Goal: Navigation & Orientation: Find specific page/section

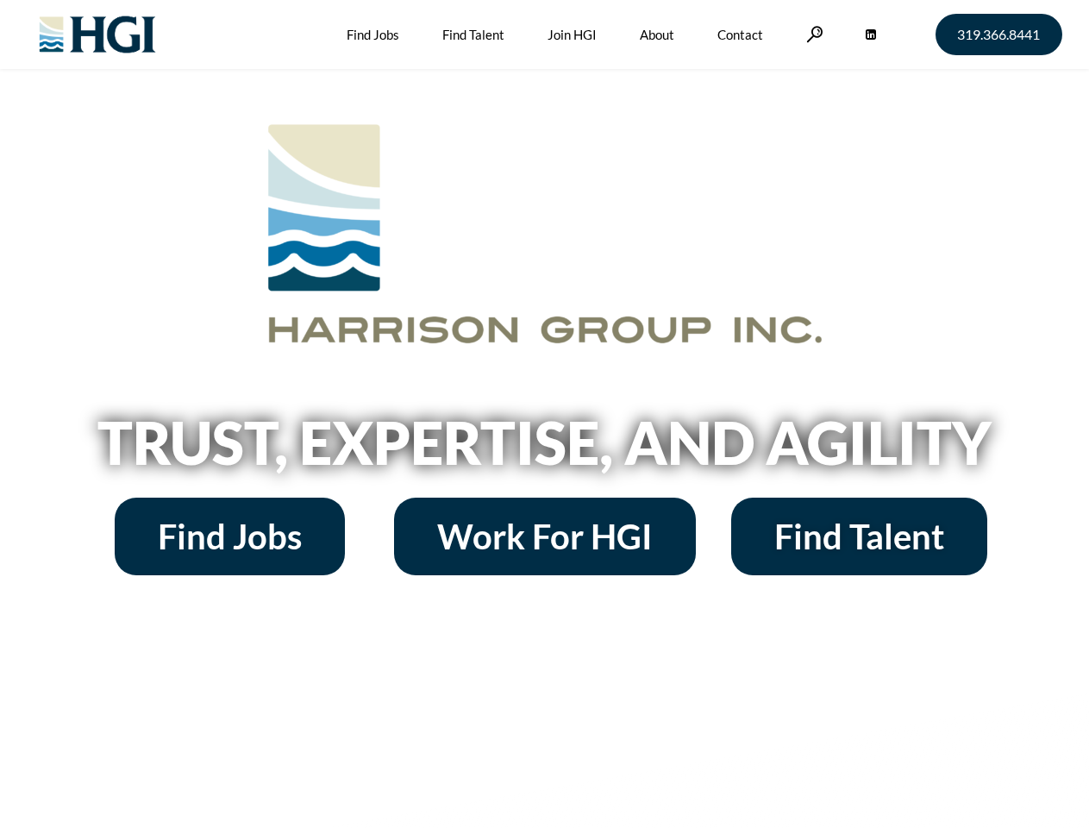
click at [544, 414] on h2 "Trust, Expertise, and Agility" at bounding box center [544, 442] width 983 height 59
click at [812, 34] on link at bounding box center [814, 34] width 17 height 16
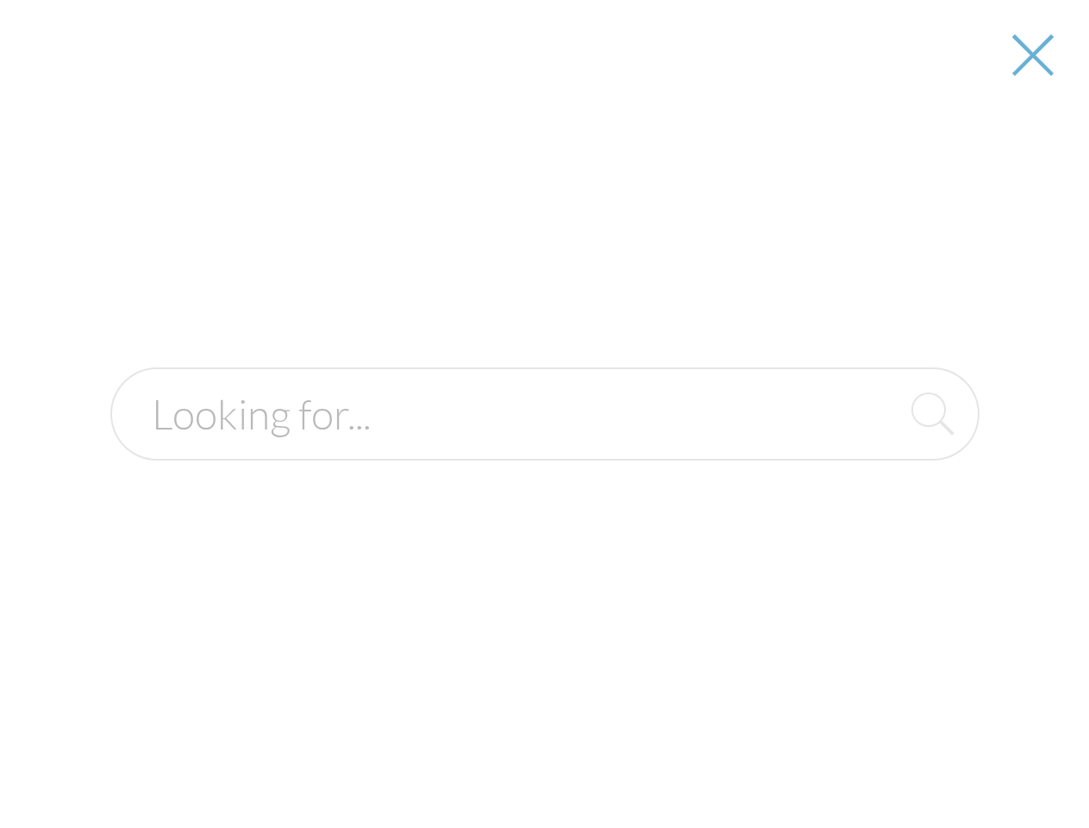
click at [544, 448] on div at bounding box center [545, 414] width 1086 height 828
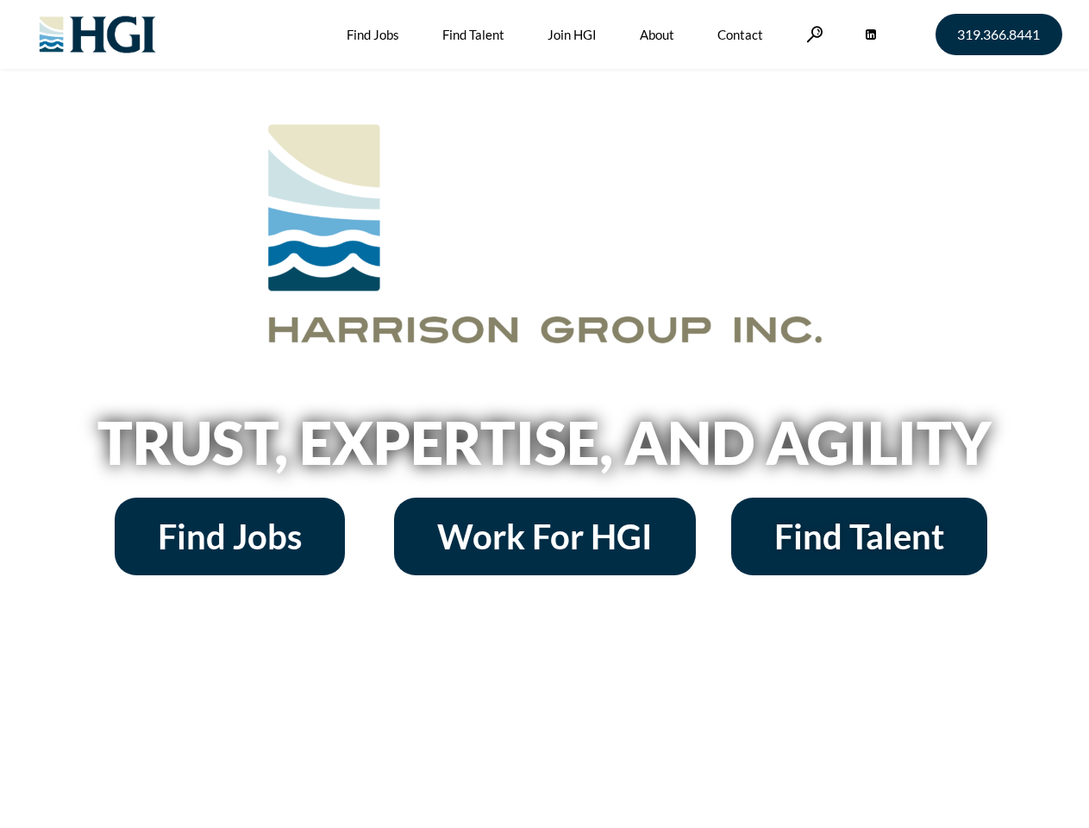
click at [544, 414] on h2 "Trust, Expertise, and Agility" at bounding box center [544, 442] width 983 height 59
click at [812, 34] on link at bounding box center [814, 34] width 17 height 16
